Goal: Task Accomplishment & Management: Manage account settings

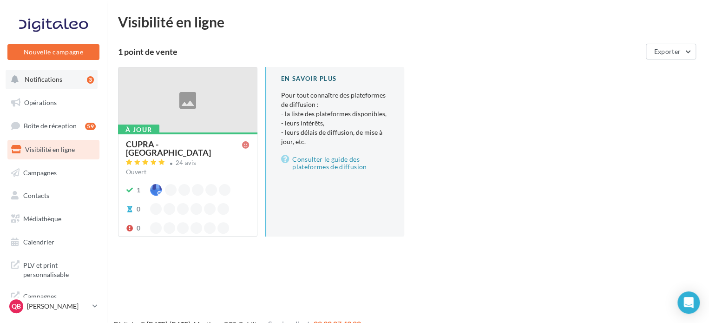
click at [37, 86] on button "Notifications 3" at bounding box center [52, 80] width 92 height 20
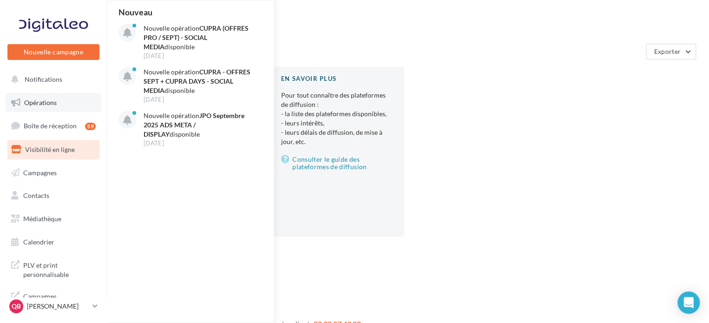
click at [50, 103] on span "Opérations" at bounding box center [40, 103] width 33 height 8
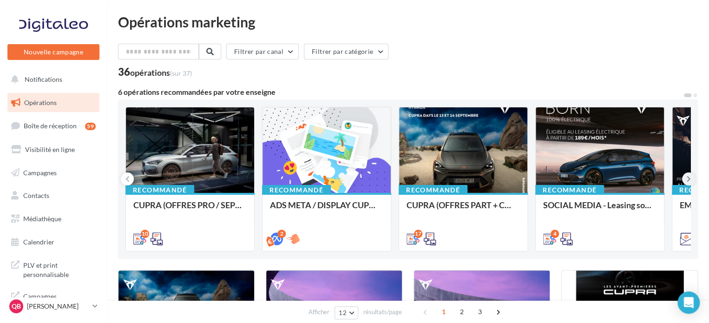
click at [688, 179] on icon at bounding box center [689, 178] width 4 height 9
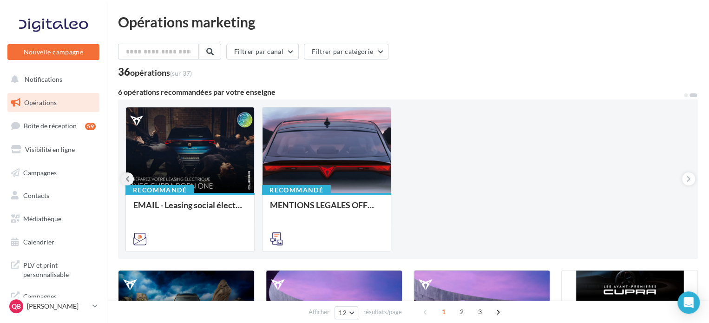
click at [129, 181] on icon at bounding box center [127, 178] width 4 height 9
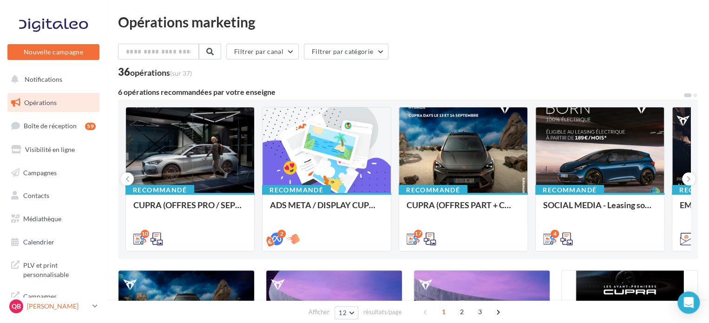
click at [76, 308] on p "[PERSON_NAME]" at bounding box center [58, 306] width 62 height 9
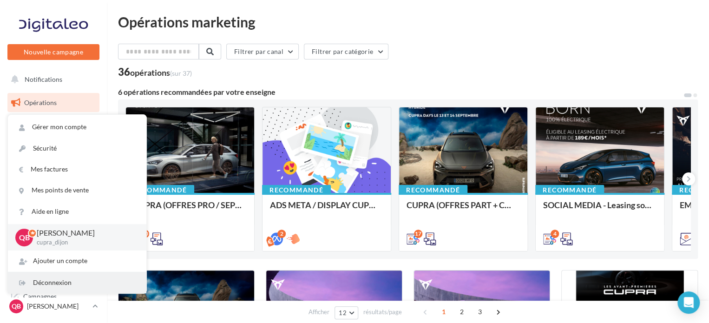
click at [71, 283] on div "Déconnexion" at bounding box center [77, 282] width 138 height 21
